Goal: Navigation & Orientation: Find specific page/section

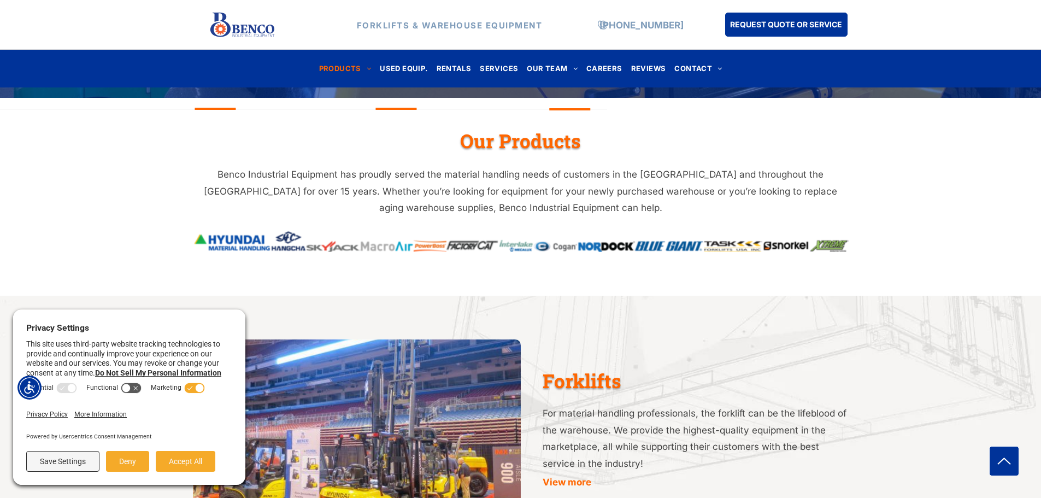
scroll to position [382, 0]
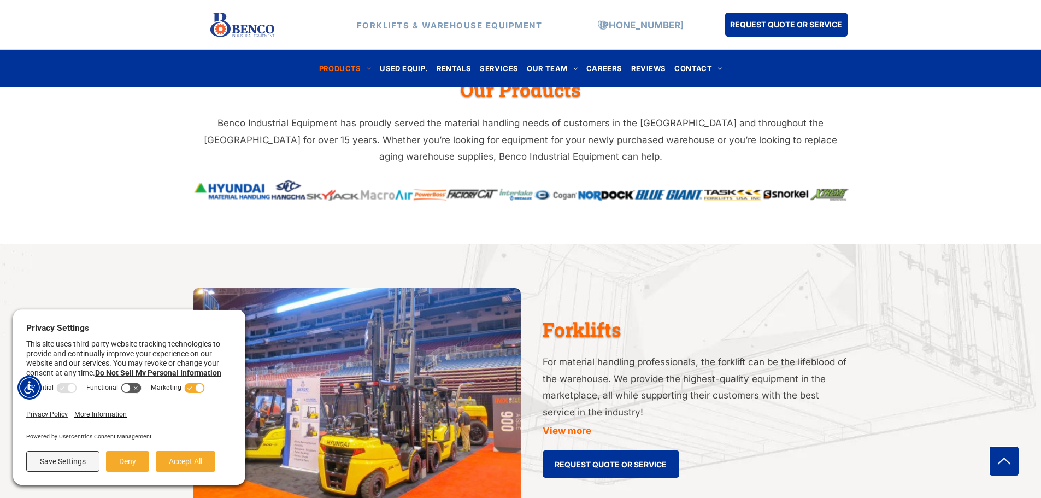
click at [379, 196] on img at bounding box center [521, 189] width 656 height 21
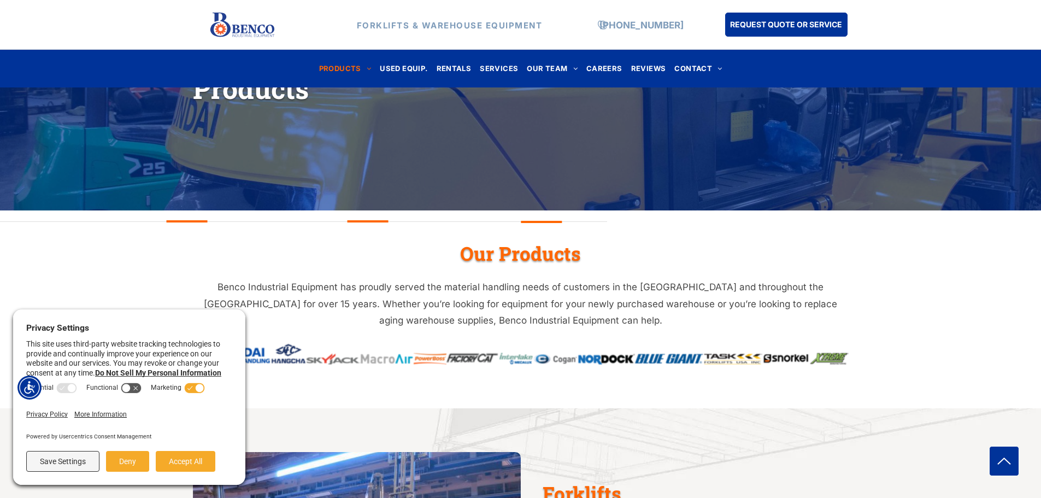
scroll to position [164, 0]
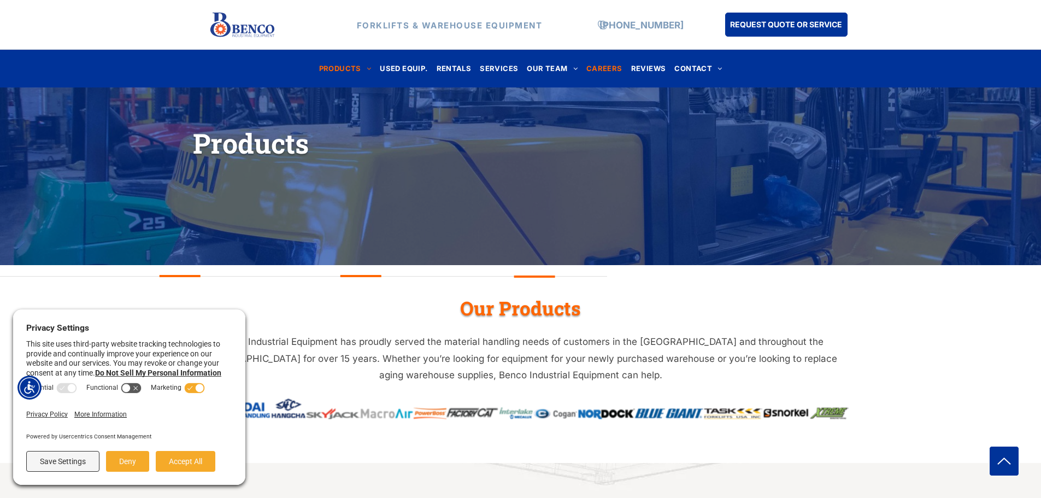
click at [608, 70] on span "CAREERS" at bounding box center [604, 68] width 36 height 15
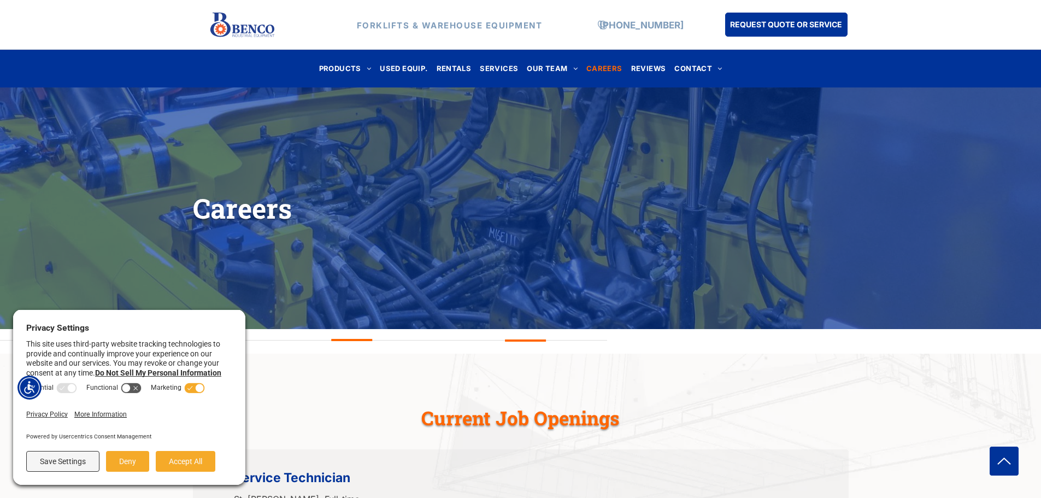
scroll to position [422, 0]
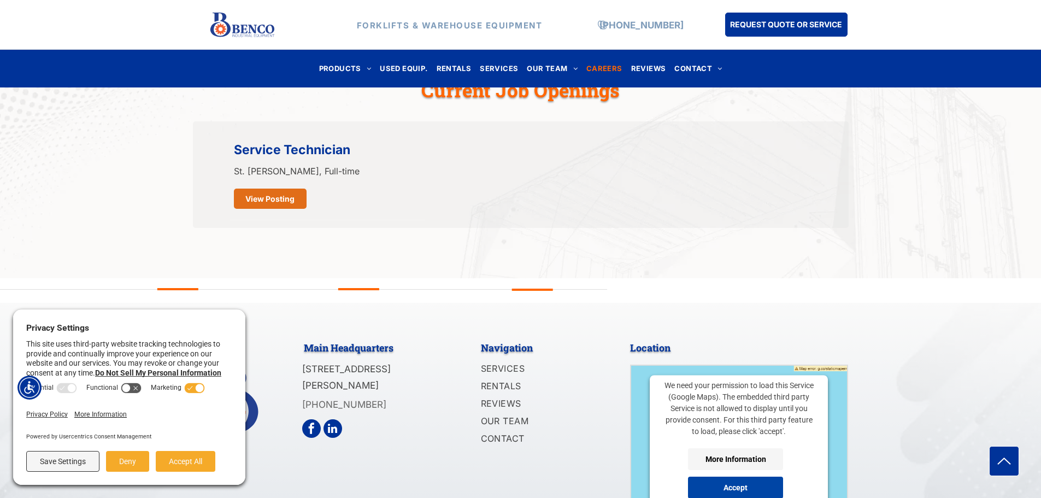
click at [288, 199] on span "View Posting" at bounding box center [269, 198] width 49 height 20
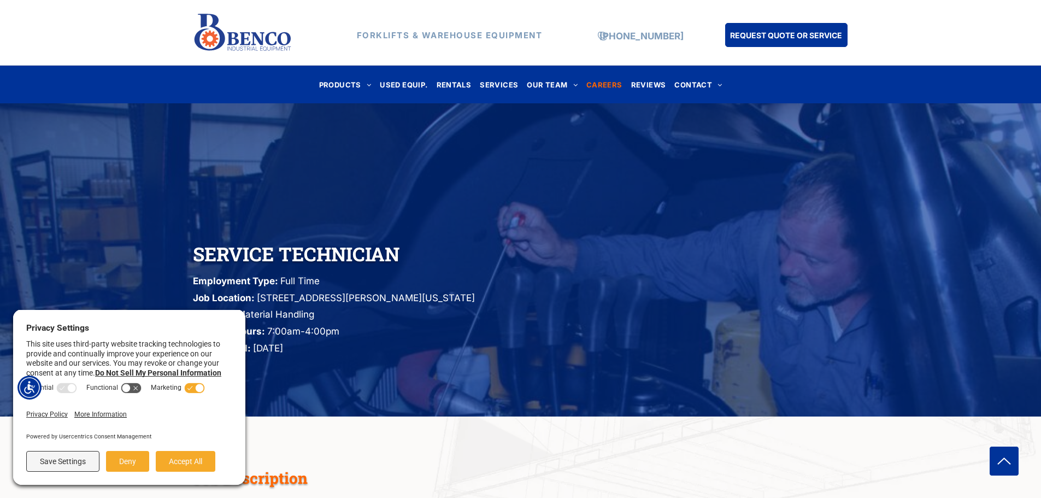
click at [607, 87] on span "CAREERS" at bounding box center [604, 84] width 36 height 15
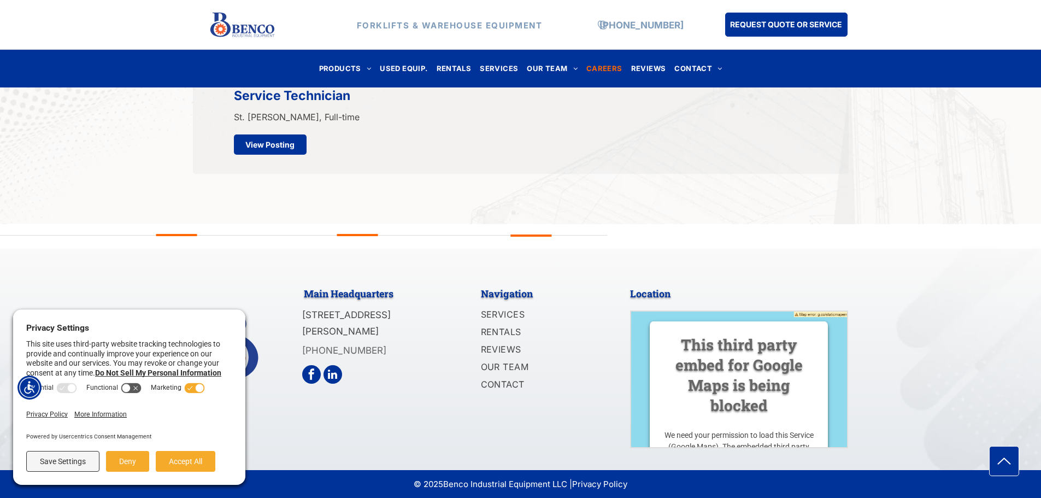
scroll to position [476, 0]
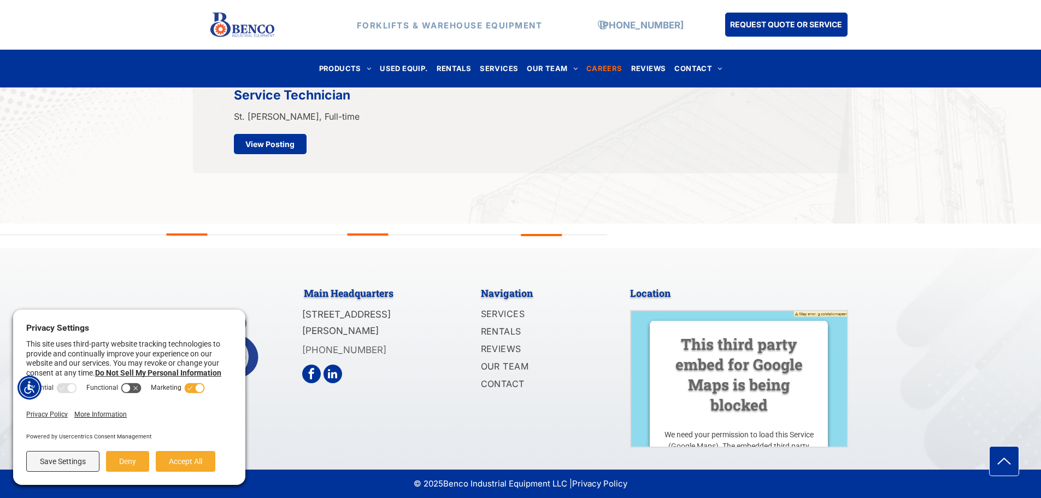
drag, startPoint x: 553, startPoint y: 234, endPoint x: 317, endPoint y: 252, distance: 237.2
click at [340, 252] on div "Main Headquarters [STREET_ADDRESS][PERSON_NAME] [PHONE_NUMBER] Navigation SERVI…" at bounding box center [520, 360] width 1041 height 275
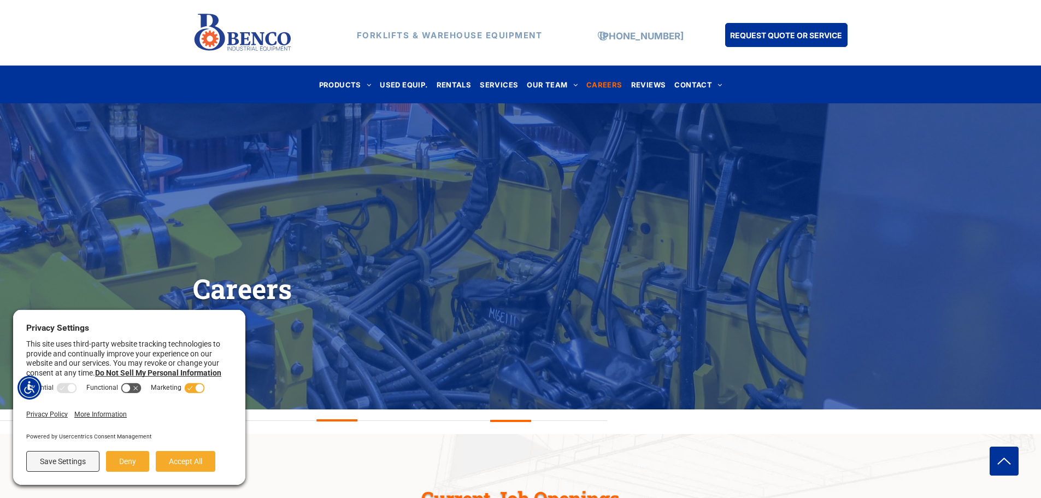
scroll to position [0, 0]
